Goal: Task Accomplishment & Management: Manage account settings

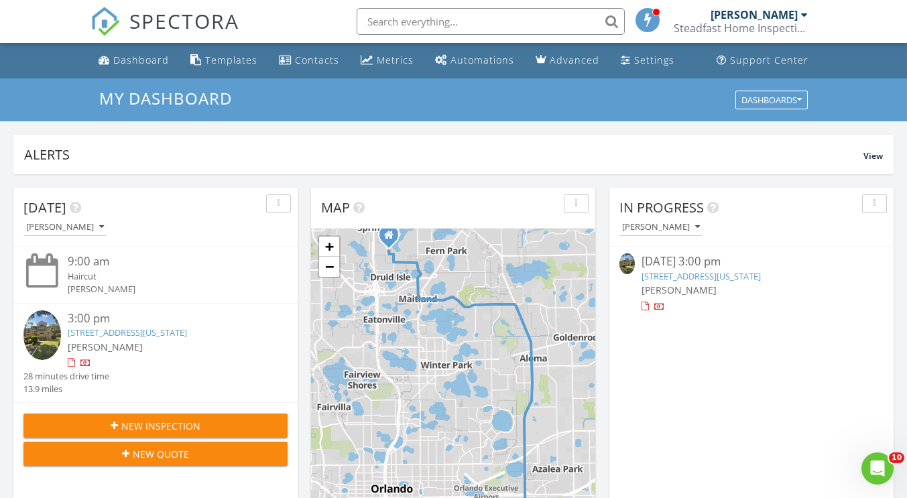
click at [187, 331] on link "[STREET_ADDRESS][US_STATE]" at bounding box center [127, 333] width 119 height 12
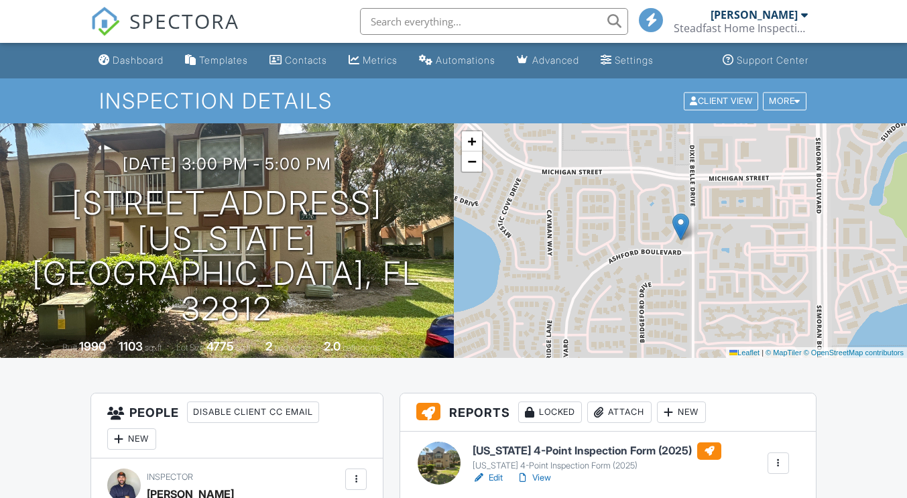
scroll to position [214, 0]
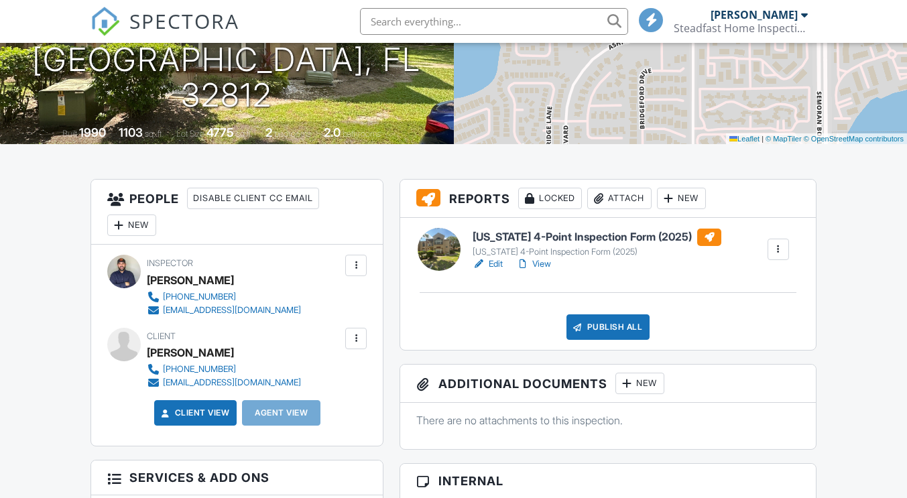
click at [491, 268] on link "Edit" at bounding box center [488, 263] width 30 height 13
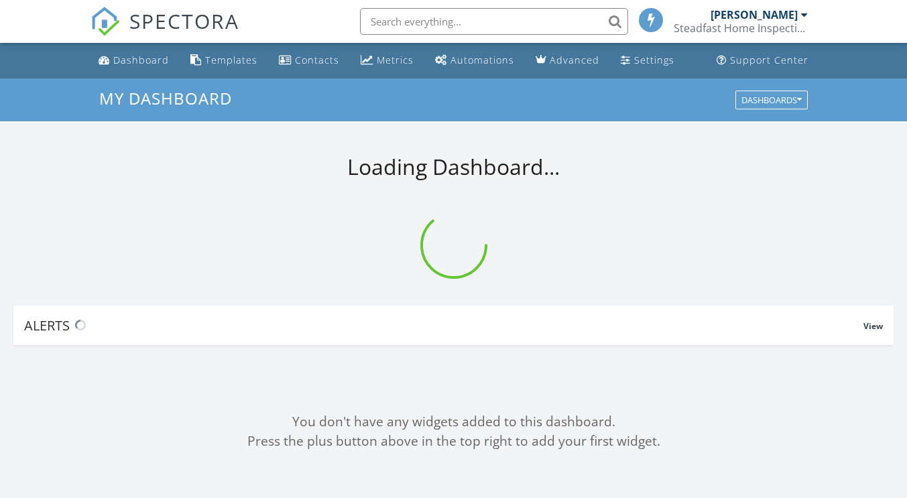
click at [485, 27] on input "text" at bounding box center [494, 21] width 268 height 27
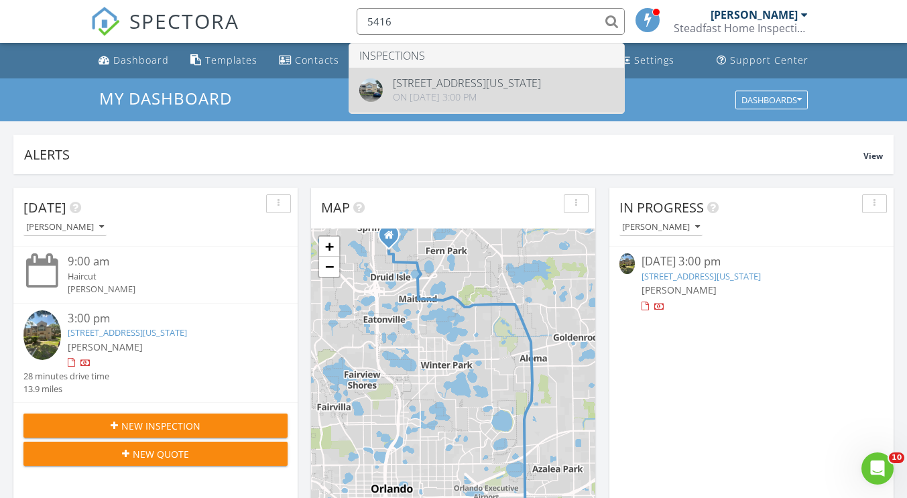
type input "5416"
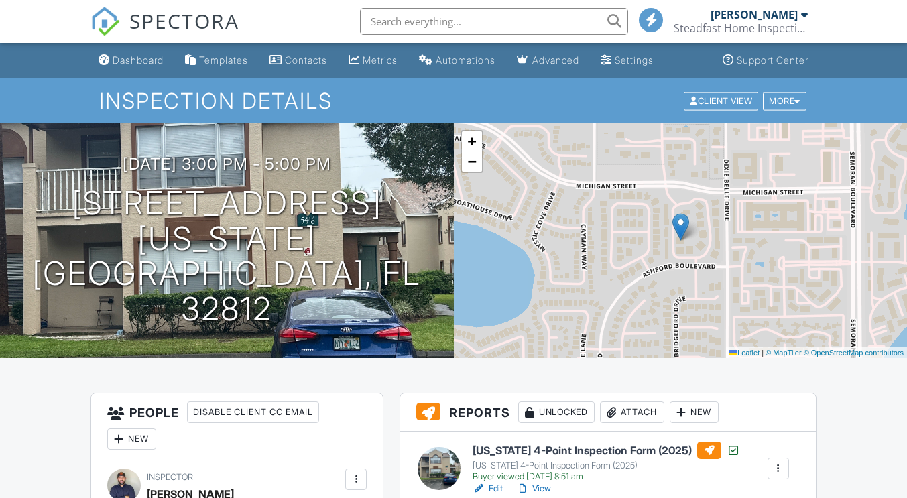
scroll to position [280, 0]
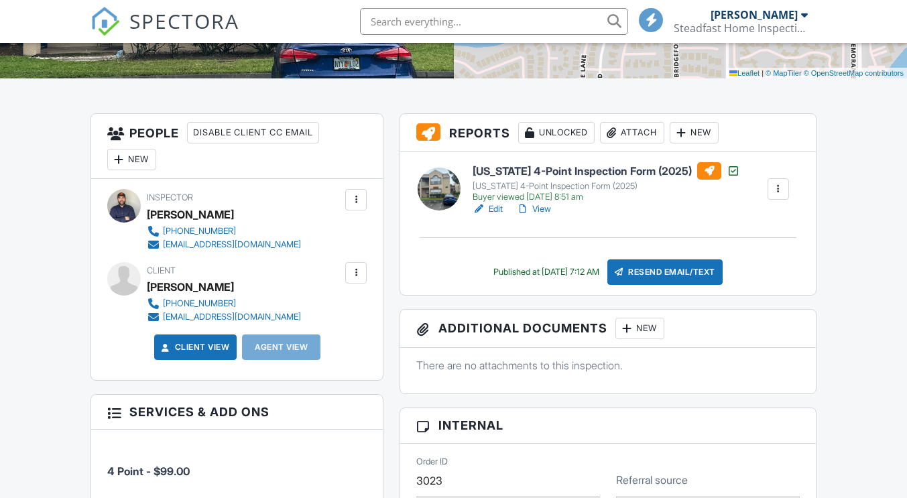
click at [544, 213] on link "View" at bounding box center [533, 208] width 35 height 13
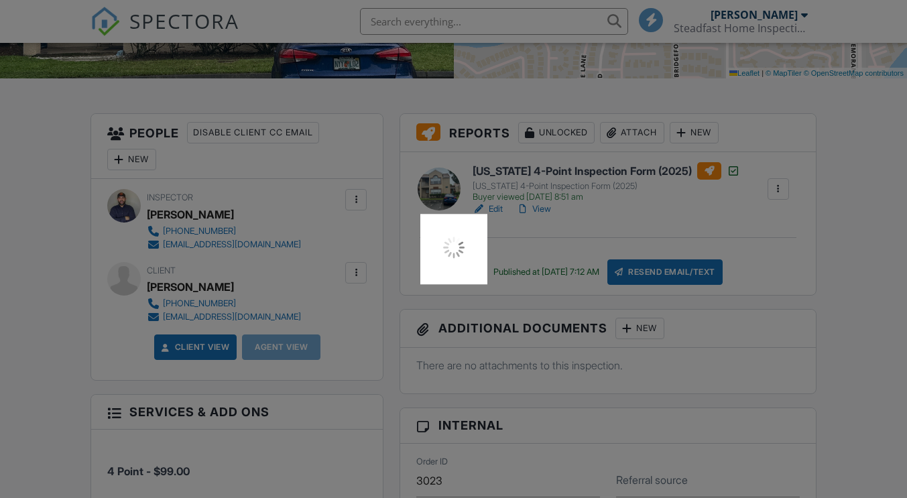
scroll to position [0, 0]
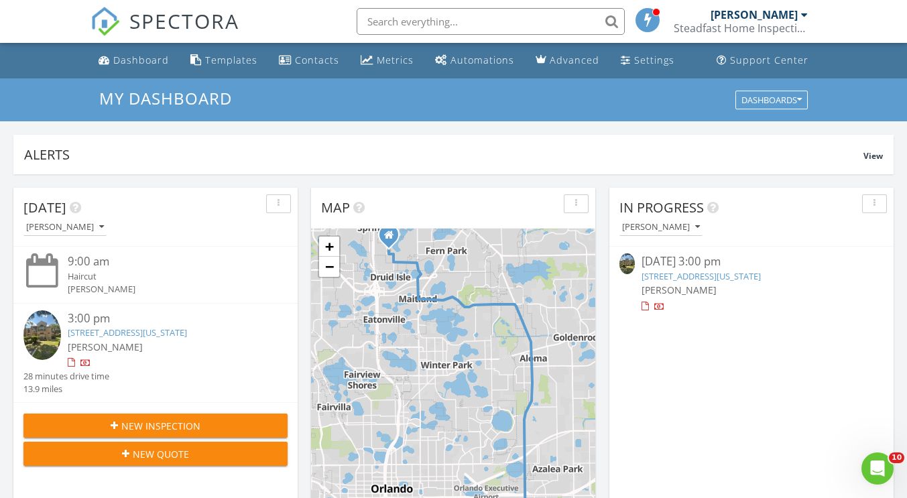
click at [665, 269] on div "[DATE] 3:00 pm" at bounding box center [752, 261] width 220 height 17
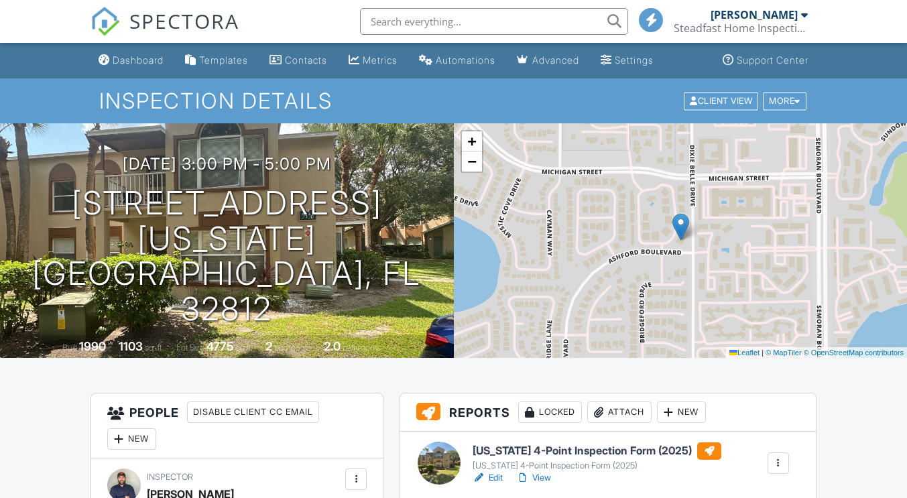
click at [546, 471] on link "View" at bounding box center [533, 477] width 35 height 13
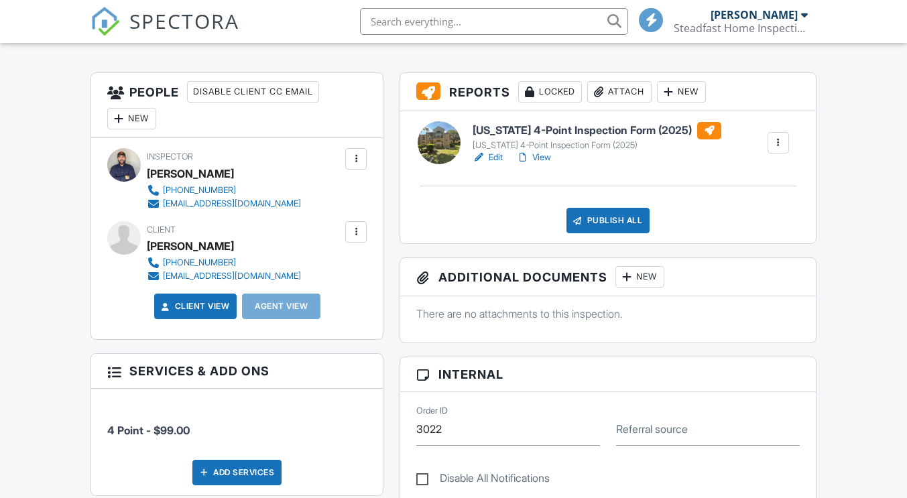
click at [499, 157] on link "Edit" at bounding box center [488, 157] width 30 height 13
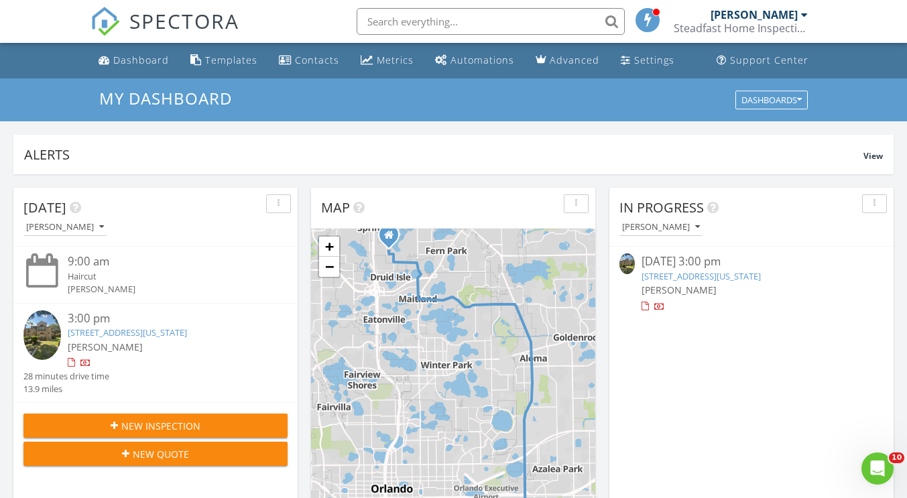
click at [660, 276] on link "5436 E Michigan St 2, Orlando, FL 32812" at bounding box center [701, 276] width 119 height 12
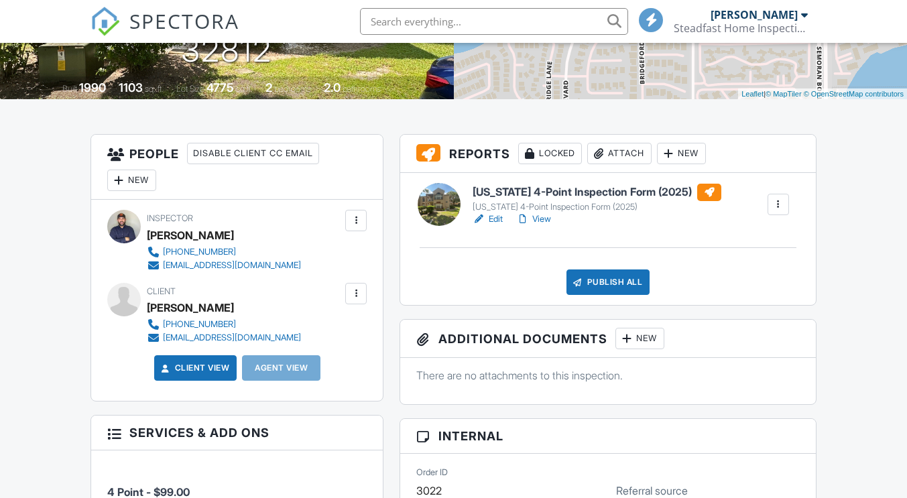
click at [500, 222] on link "Edit" at bounding box center [488, 219] width 30 height 13
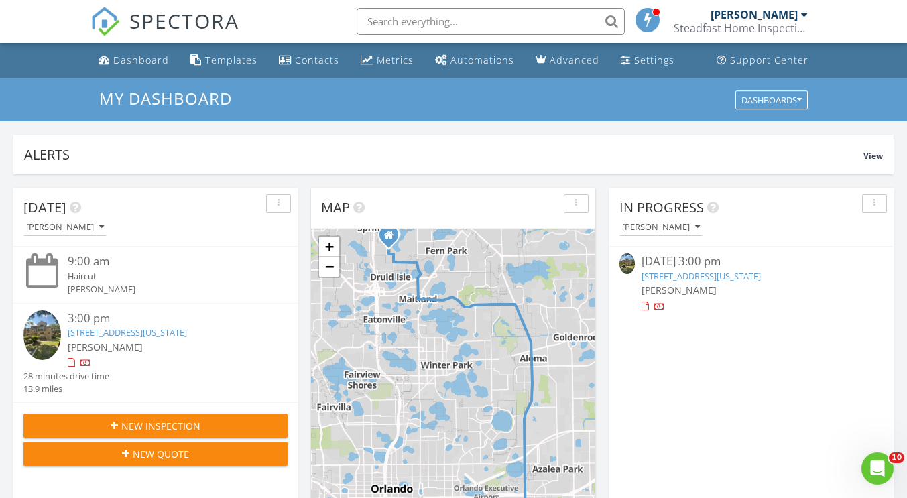
click at [670, 274] on link "[STREET_ADDRESS][US_STATE]" at bounding box center [701, 276] width 119 height 12
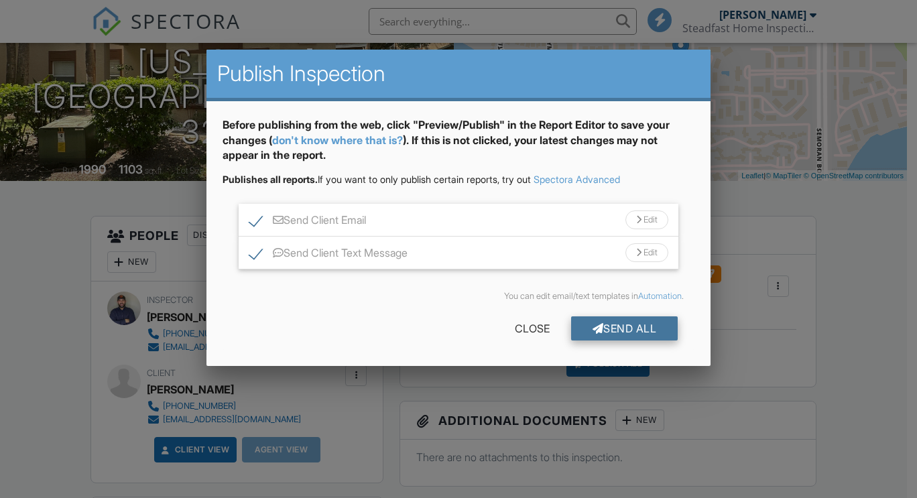
click at [602, 322] on div "Send All" at bounding box center [624, 328] width 107 height 24
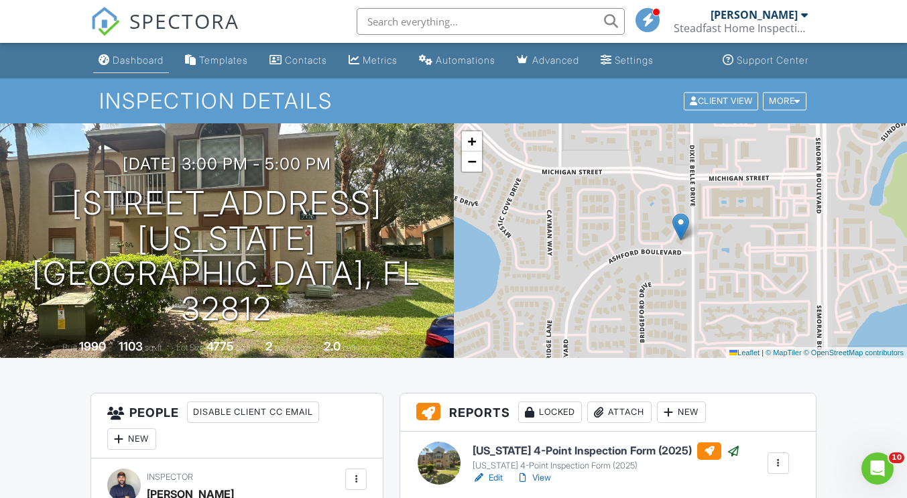
click at [146, 64] on div "Dashboard" at bounding box center [138, 59] width 51 height 11
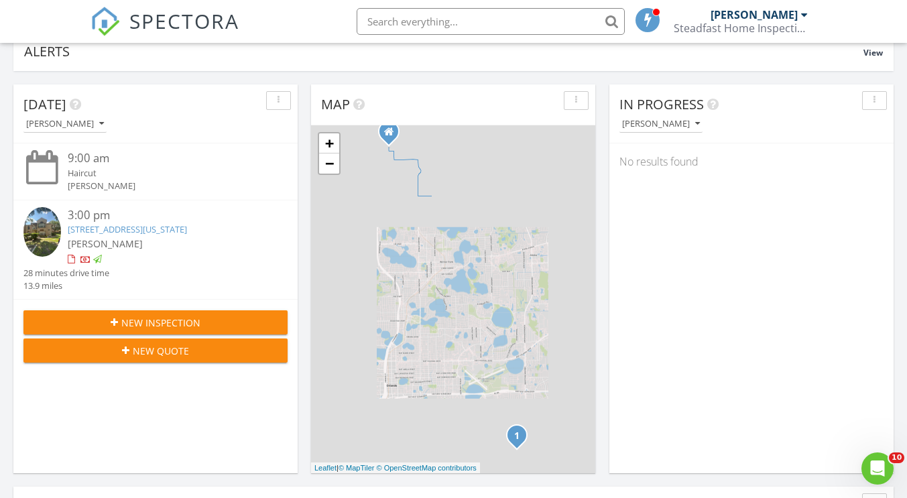
scroll to position [105, 0]
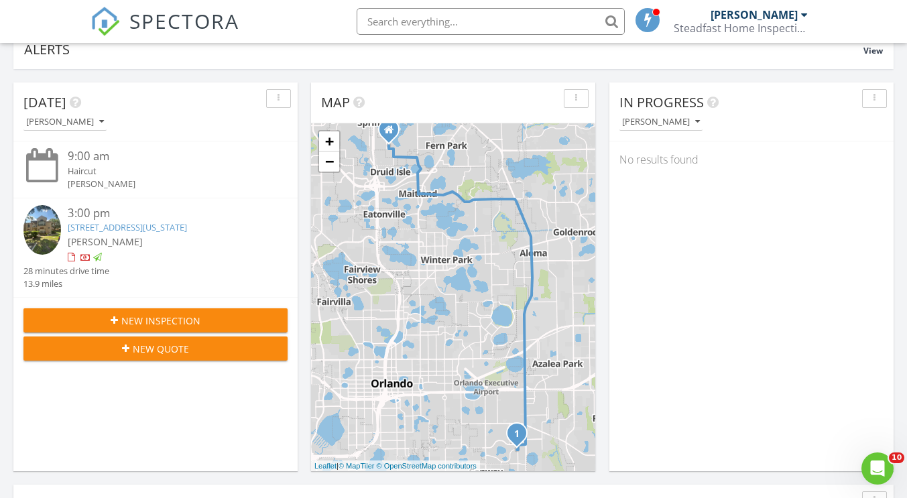
click at [238, 317] on div "New Inspection" at bounding box center [155, 321] width 243 height 14
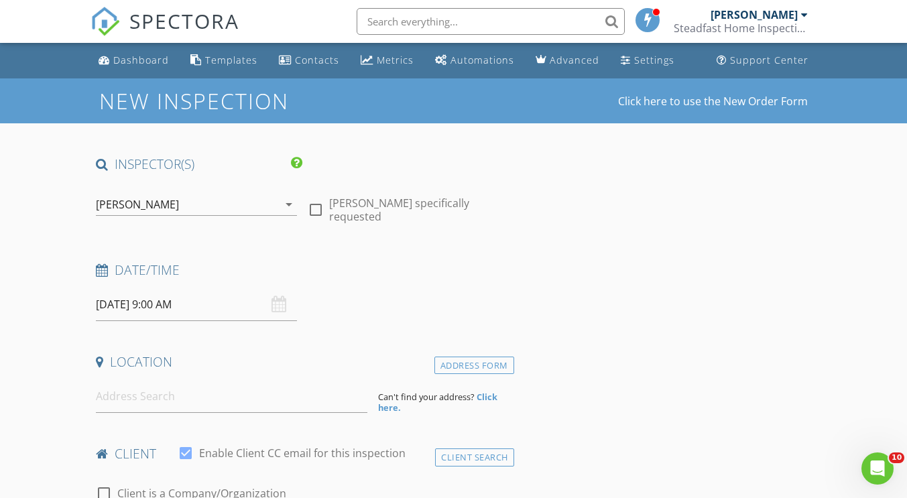
click at [145, 308] on input "[DATE] 9:00 AM" at bounding box center [196, 304] width 201 height 33
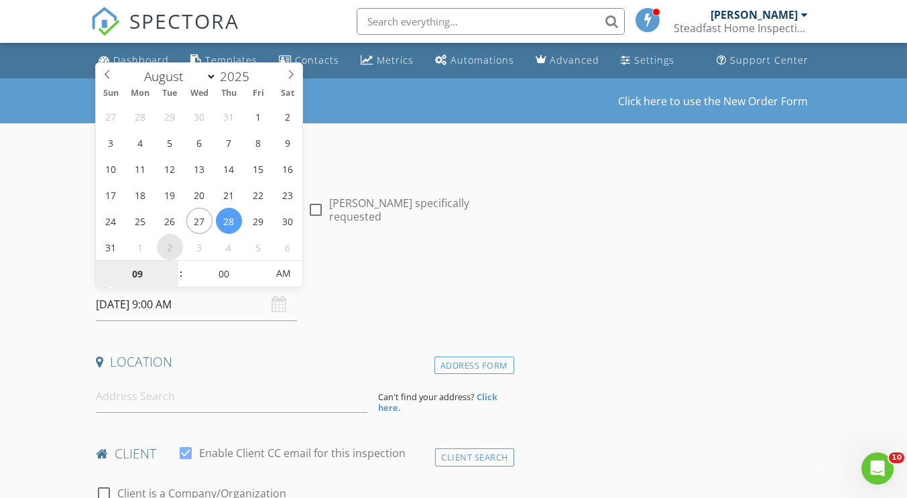
select select "8"
type input "[DATE] 9:00 AM"
type input "10"
type input "[DATE] 10:00 AM"
click at [172, 267] on span at bounding box center [173, 267] width 9 height 13
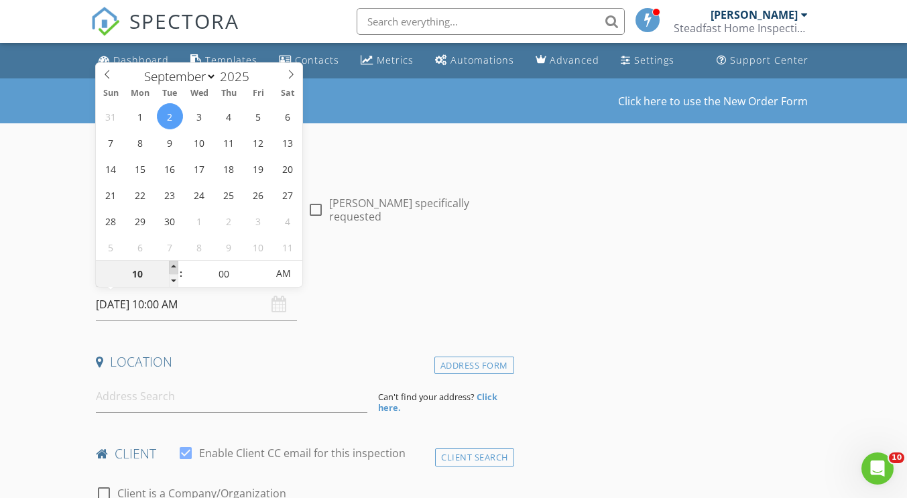
type input "11"
type input "[DATE] 11:00 AM"
click at [172, 267] on span at bounding box center [173, 267] width 9 height 13
click at [127, 396] on input at bounding box center [232, 396] width 272 height 33
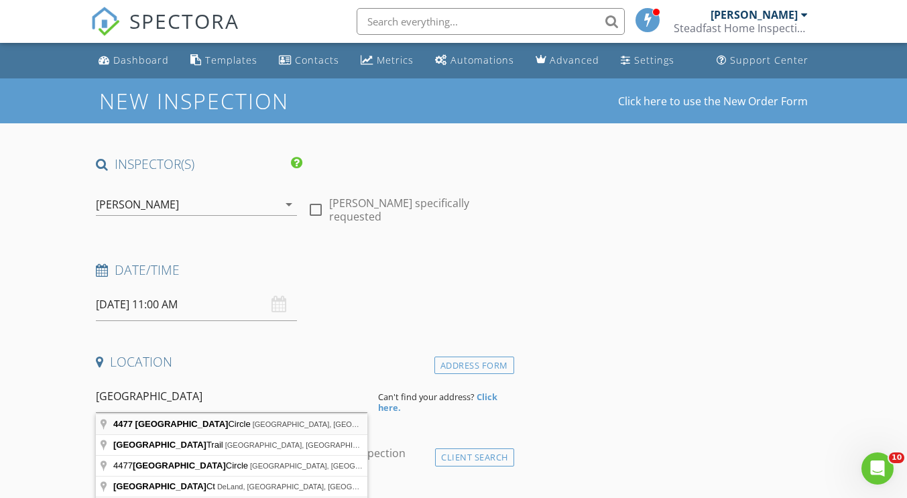
type input "4477 Oak Arbor Circle, Orlando, FL, USA"
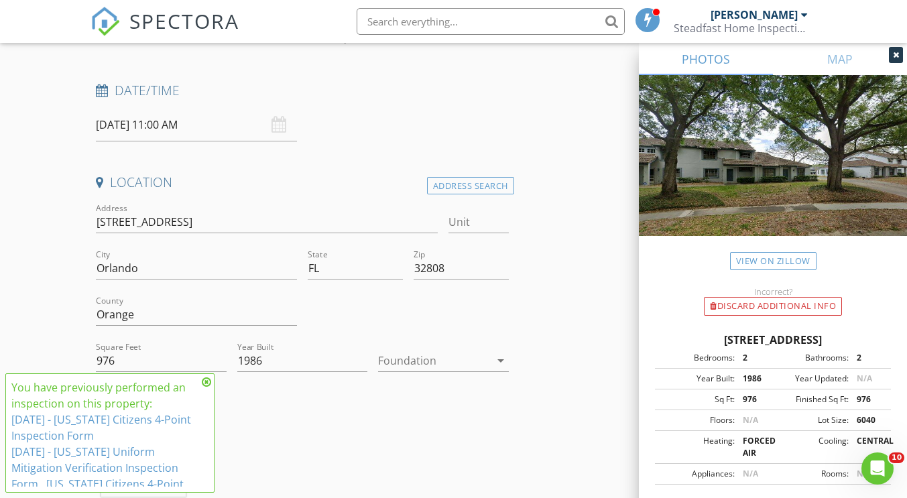
scroll to position [180, 0]
click at [206, 385] on icon at bounding box center [206, 382] width 9 height 11
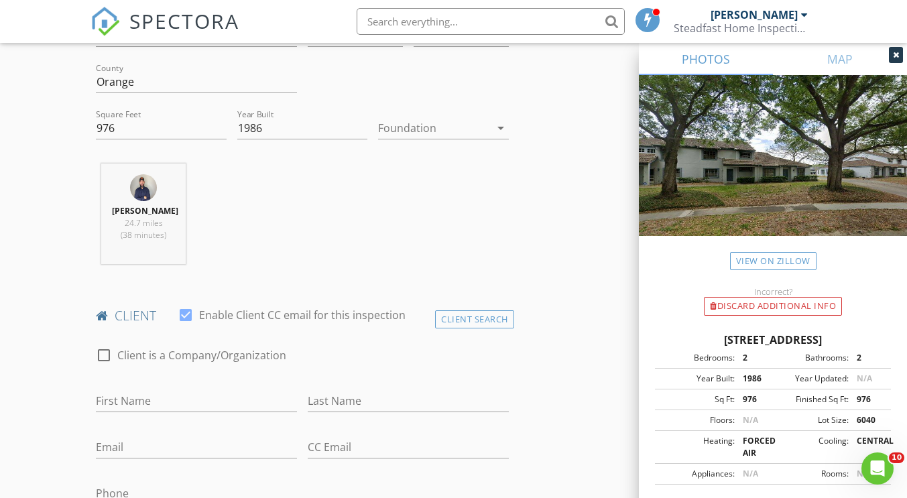
scroll to position [413, 0]
click at [441, 319] on div "Client Search" at bounding box center [474, 319] width 79 height 18
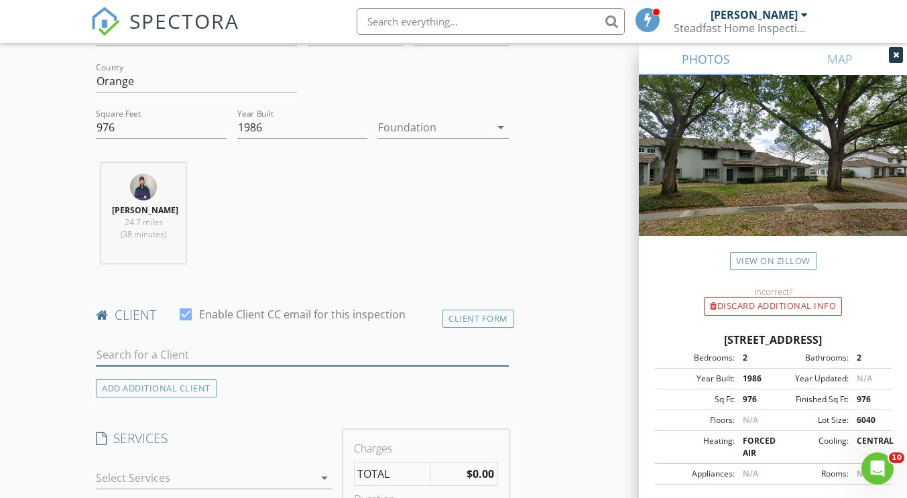
click at [283, 361] on input "text" at bounding box center [302, 355] width 412 height 22
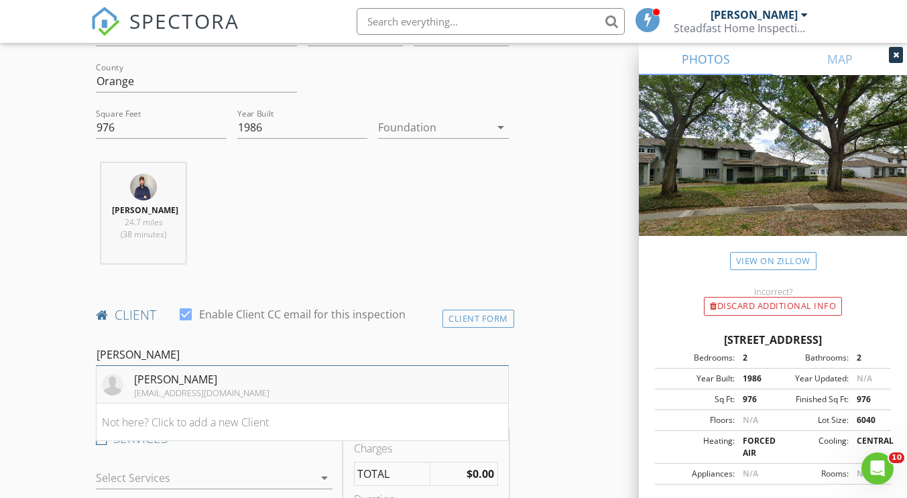
type input "Mary mc"
click at [228, 398] on li "Mary Mckinney maryhampton2014@gmail.com" at bounding box center [302, 385] width 411 height 38
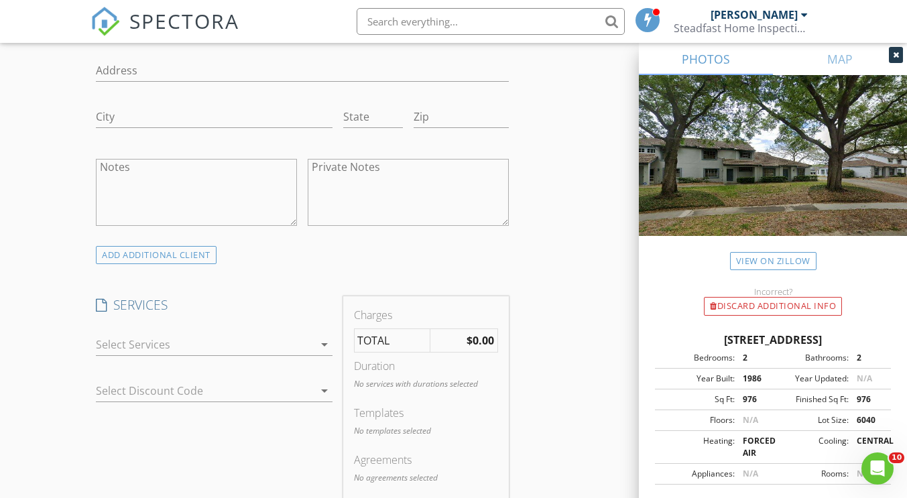
scroll to position [886, 0]
click at [219, 345] on div at bounding box center [204, 340] width 217 height 21
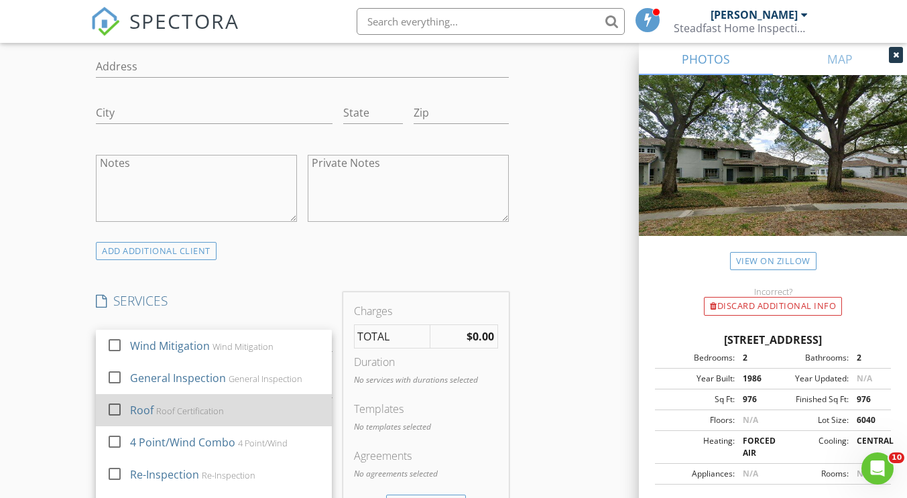
scroll to position [24, 0]
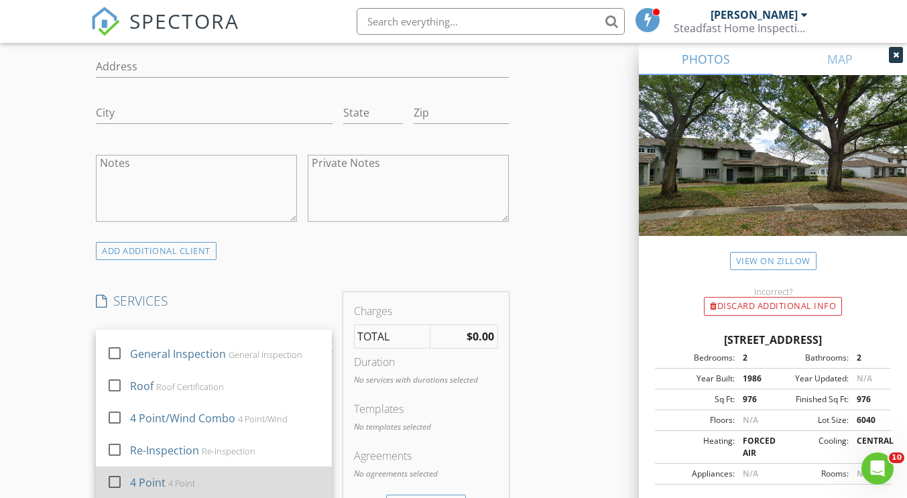
click at [160, 479] on div "4 Point" at bounding box center [148, 483] width 36 height 16
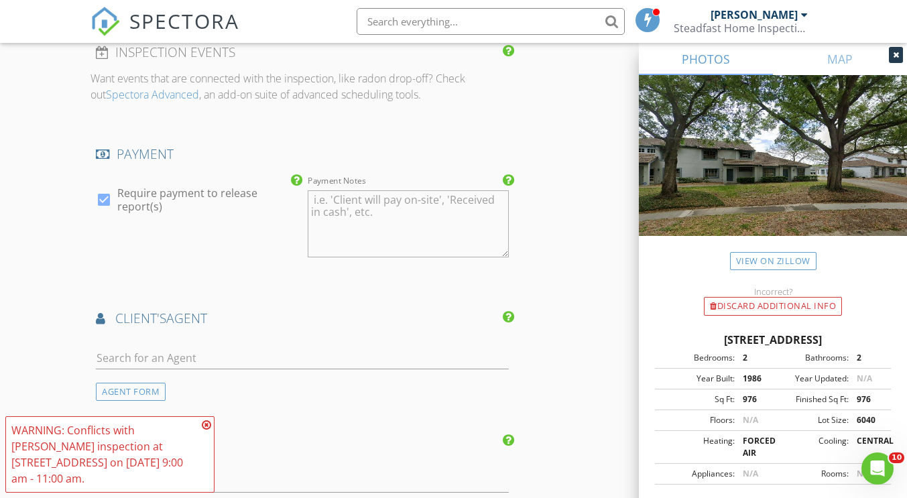
scroll to position [1419, 0]
click at [151, 349] on input "text" at bounding box center [302, 358] width 412 height 22
type input "Jessi"
click at [164, 412] on div "Jessica Gioia" at bounding box center [175, 419] width 83 height 16
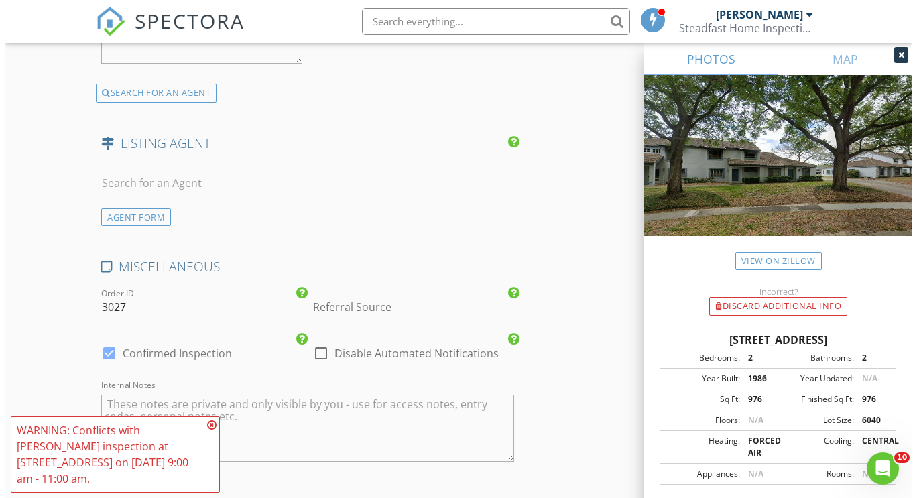
scroll to position [2339, 0]
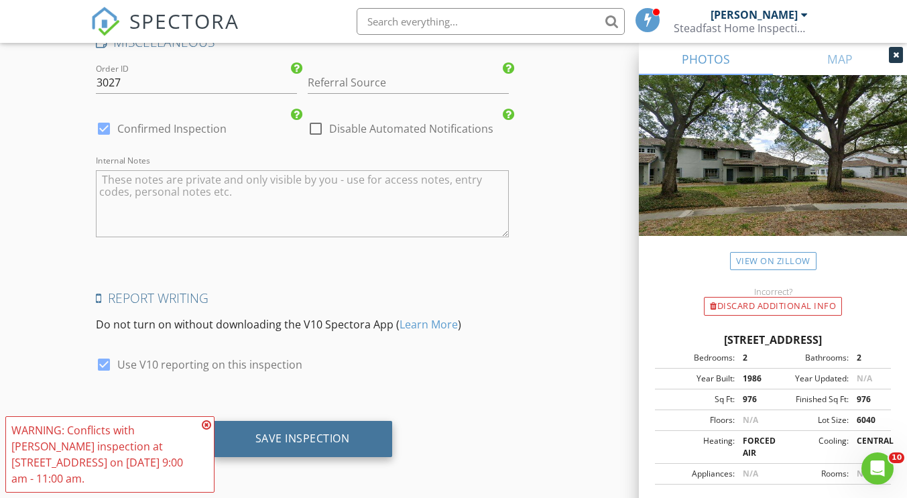
click at [296, 449] on div "Save Inspection" at bounding box center [303, 439] width 180 height 36
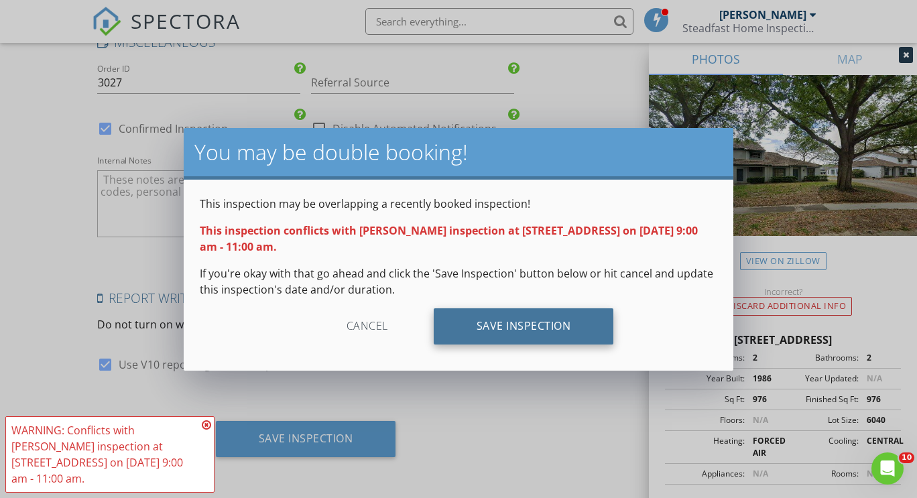
click at [556, 329] on div "Save Inspection" at bounding box center [524, 326] width 180 height 36
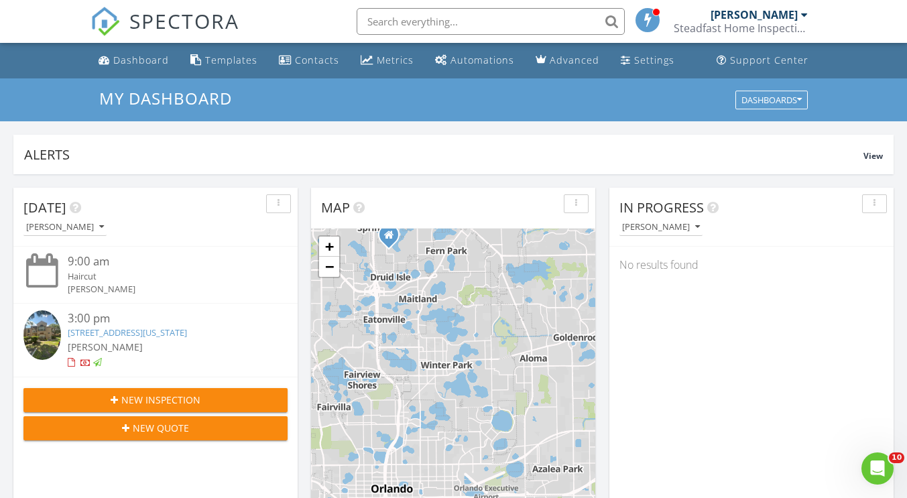
click at [475, 22] on input "text" at bounding box center [491, 21] width 268 height 27
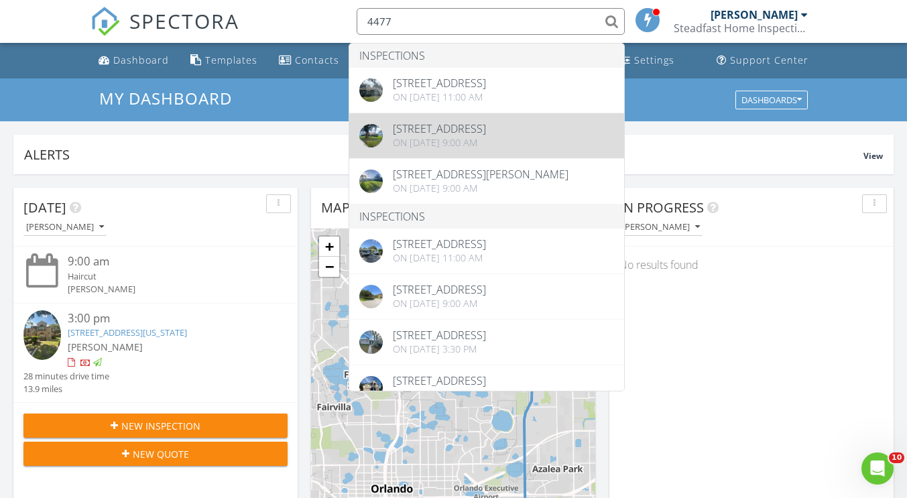
type input "4477"
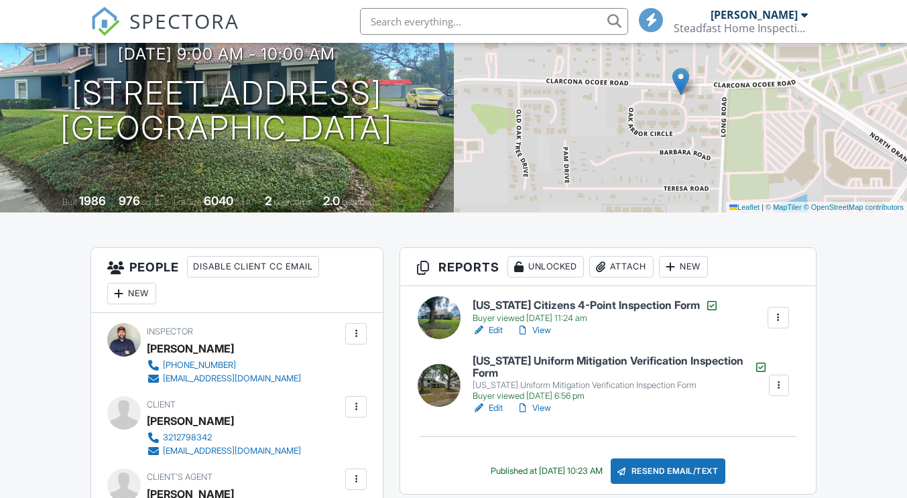
scroll to position [231, 0]
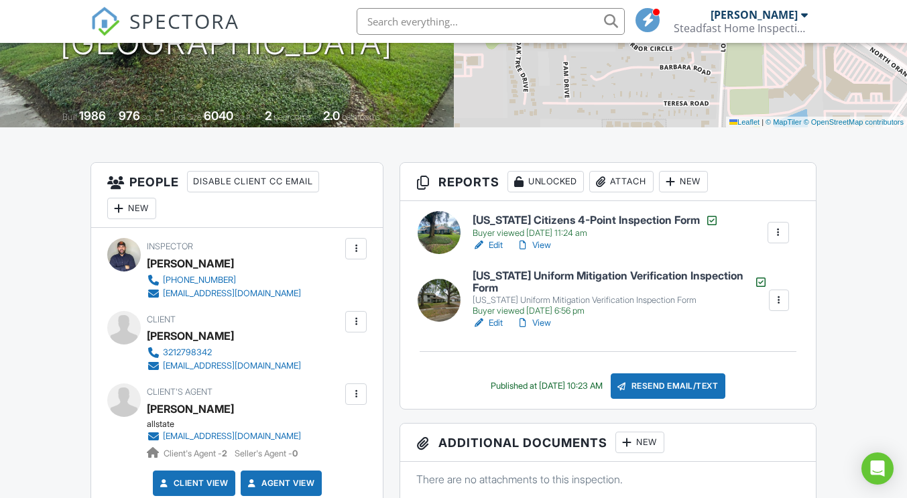
click at [547, 321] on link "View" at bounding box center [533, 322] width 35 height 13
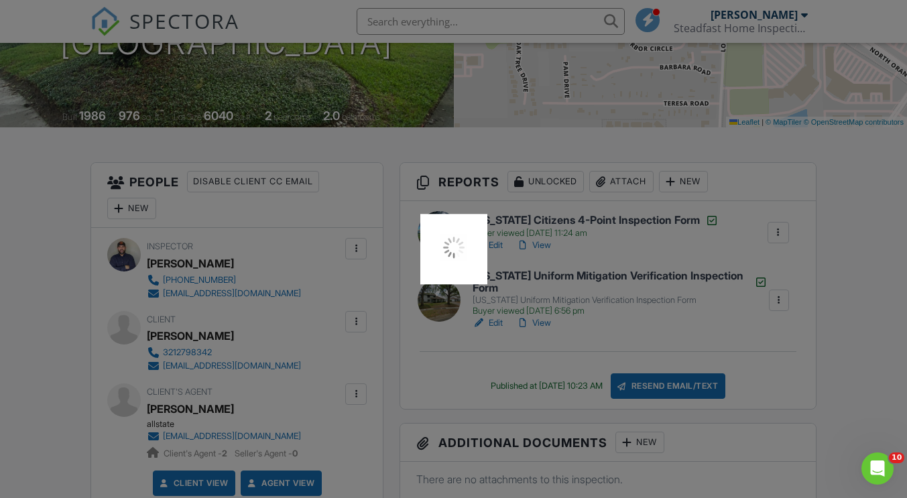
scroll to position [0, 0]
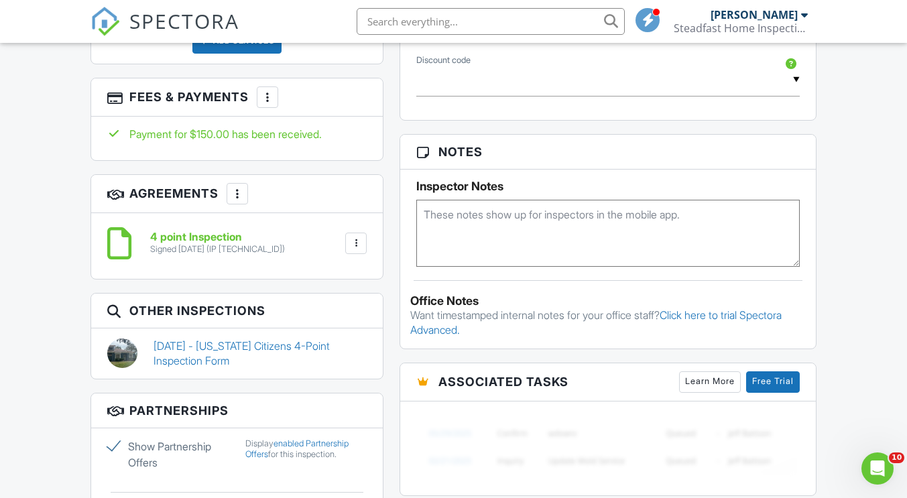
scroll to position [853, 0]
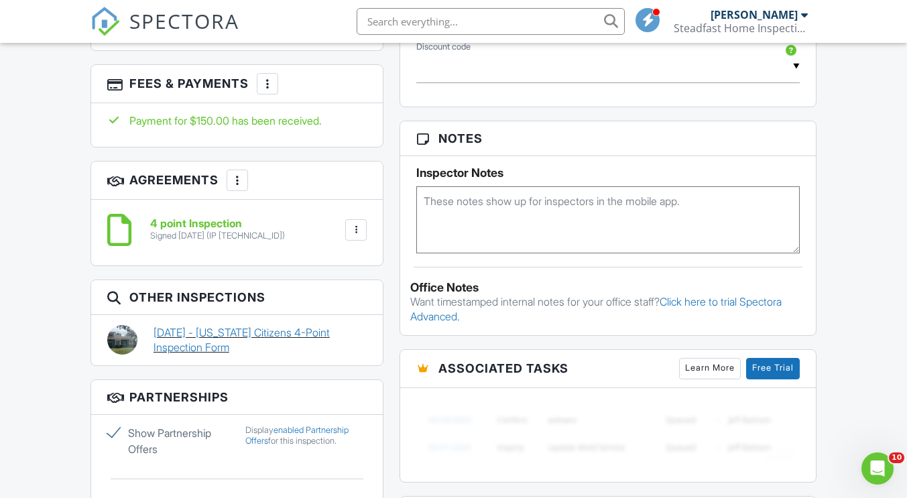
click at [231, 331] on link "[DATE] - [US_STATE] Citizens 4-Point Inspection Form" at bounding box center [260, 340] width 213 height 30
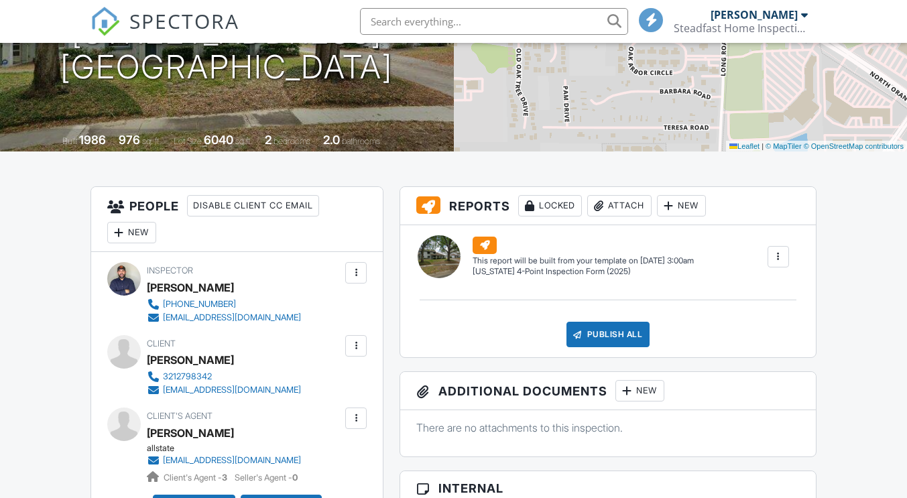
click at [640, 215] on div "Attach" at bounding box center [619, 205] width 64 height 21
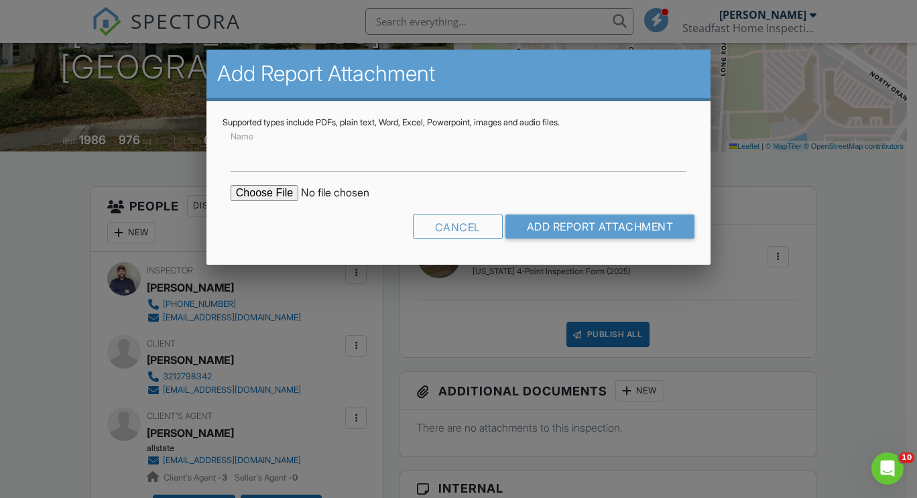
click at [282, 190] on input "file" at bounding box center [345, 193] width 228 height 16
type input "C:\fakepath\4477_Oak_Arbor_Cir___[US_STATE]_Uniform_Mitigation_Verification_Ins…"
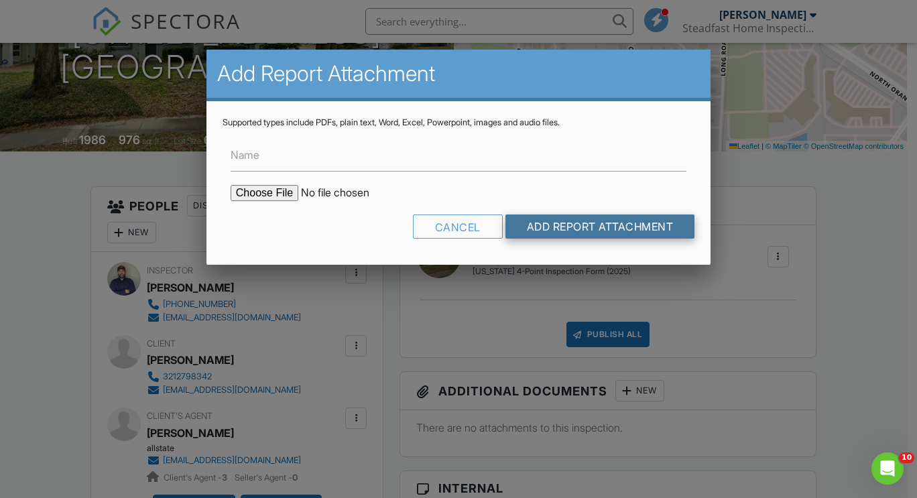
click at [532, 225] on input "Add Report Attachment" at bounding box center [601, 227] width 190 height 24
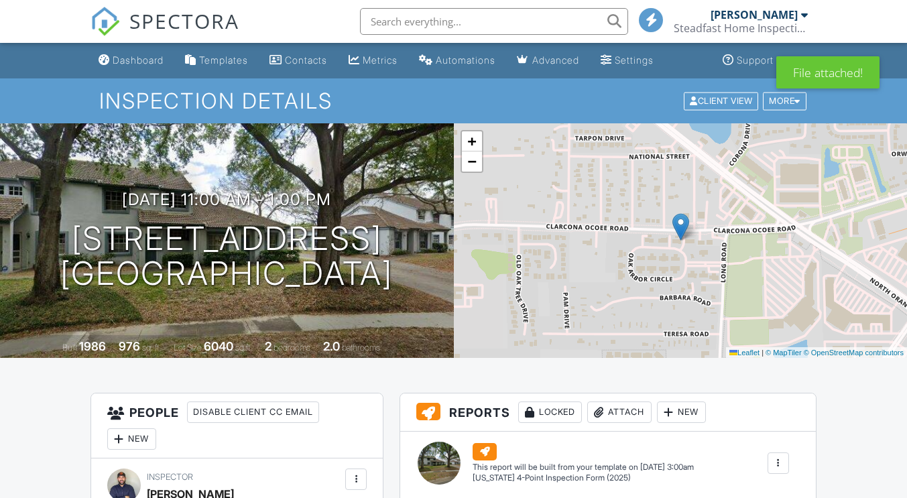
click at [402, 23] on input "text" at bounding box center [494, 21] width 268 height 27
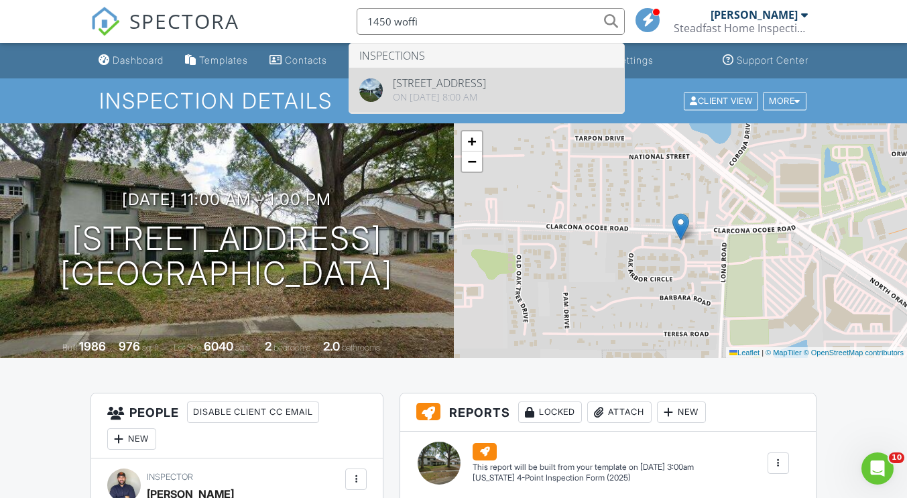
type input "1450 woffi"
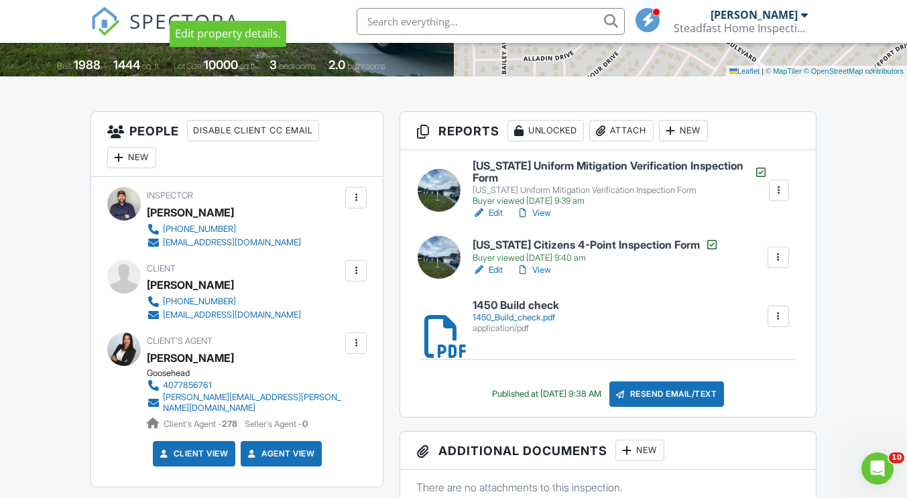
scroll to position [282, 0]
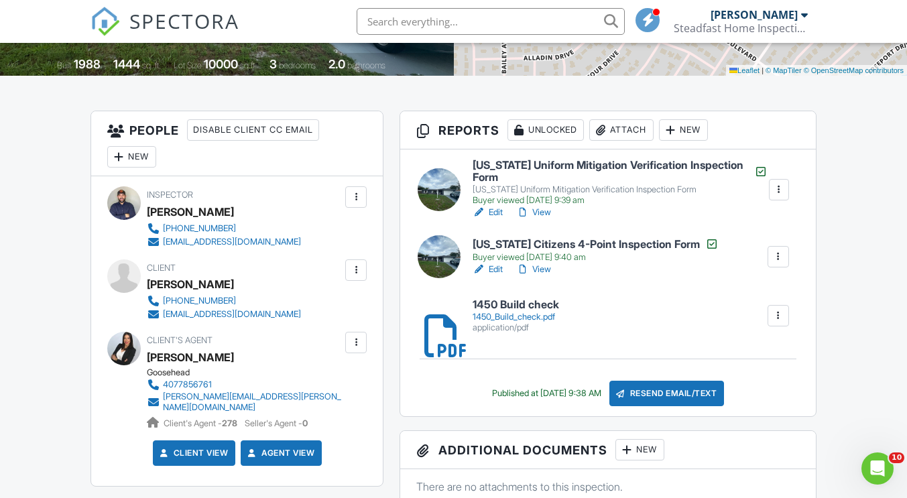
click at [548, 266] on link "View" at bounding box center [533, 269] width 35 height 13
